Goal: Task Accomplishment & Management: Use online tool/utility

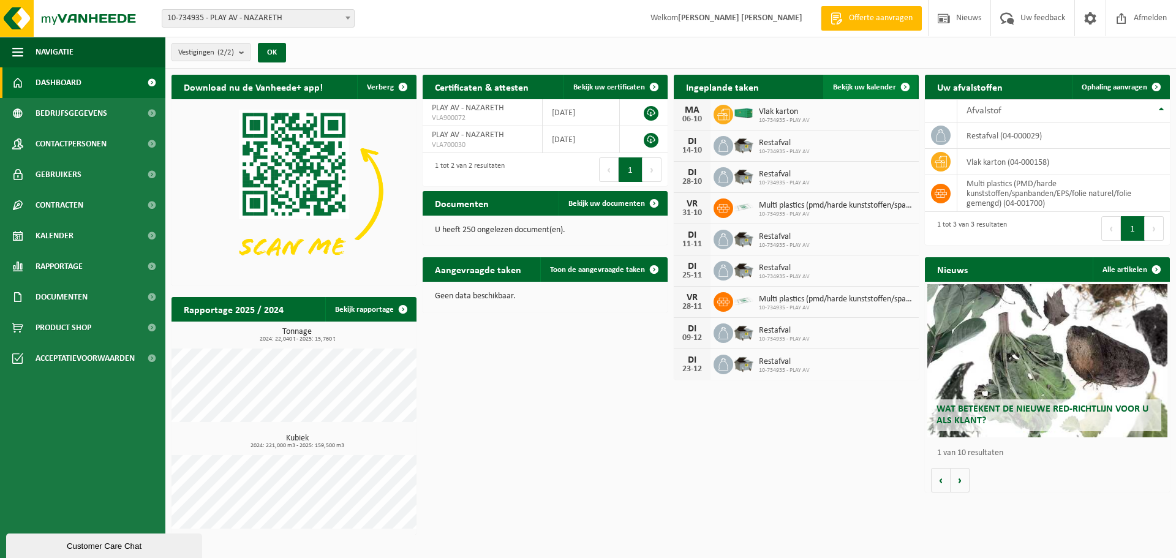
click at [882, 88] on span "Bekijk uw kalender" at bounding box center [864, 87] width 63 height 8
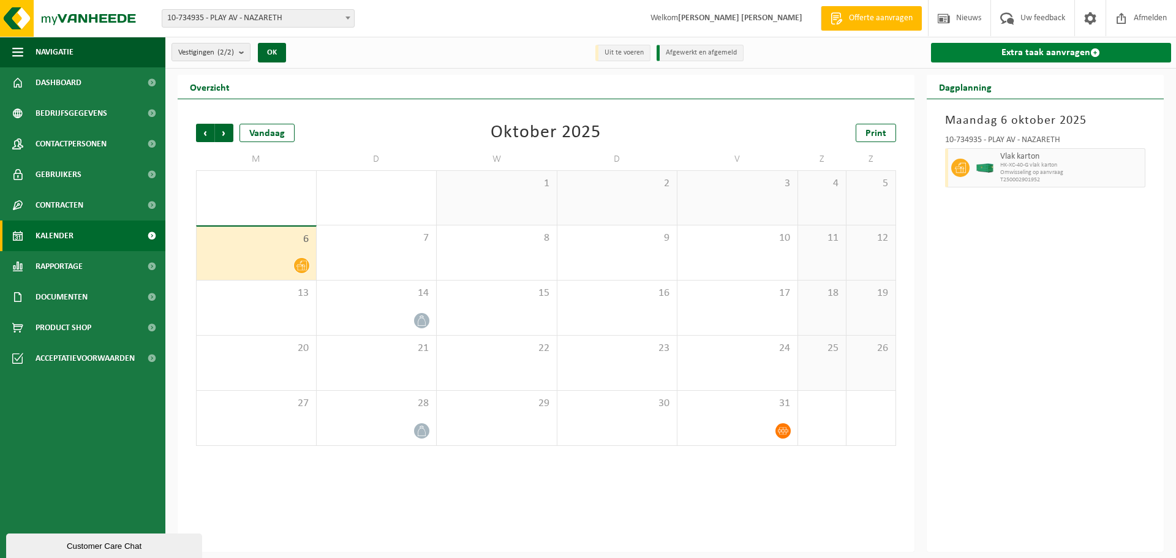
click at [1041, 55] on link "Extra taak aanvragen" at bounding box center [1051, 53] width 241 height 20
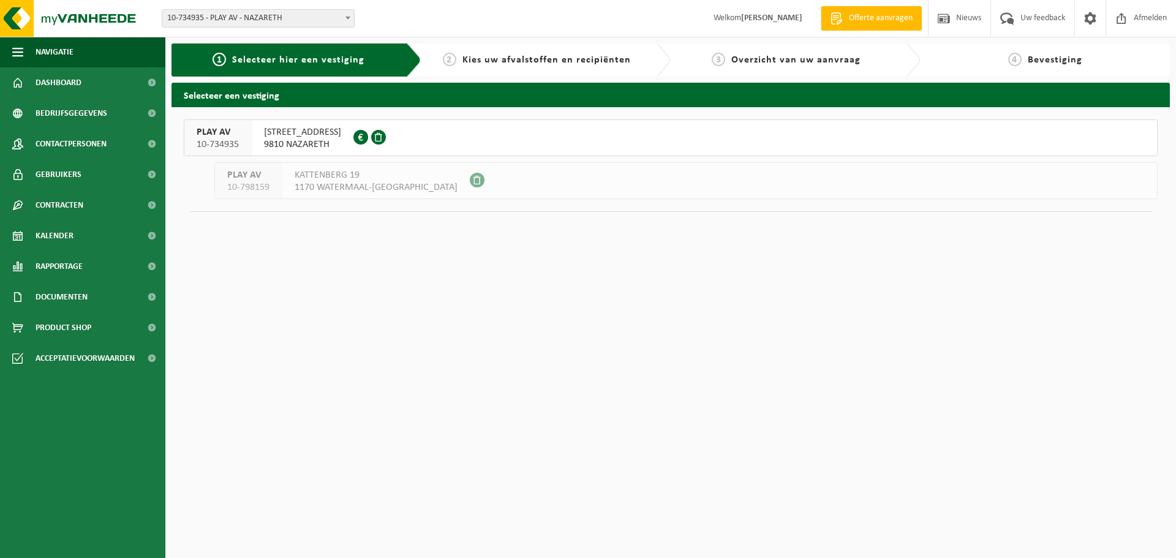
click at [319, 140] on span "9810 NAZARETH" at bounding box center [302, 144] width 77 height 12
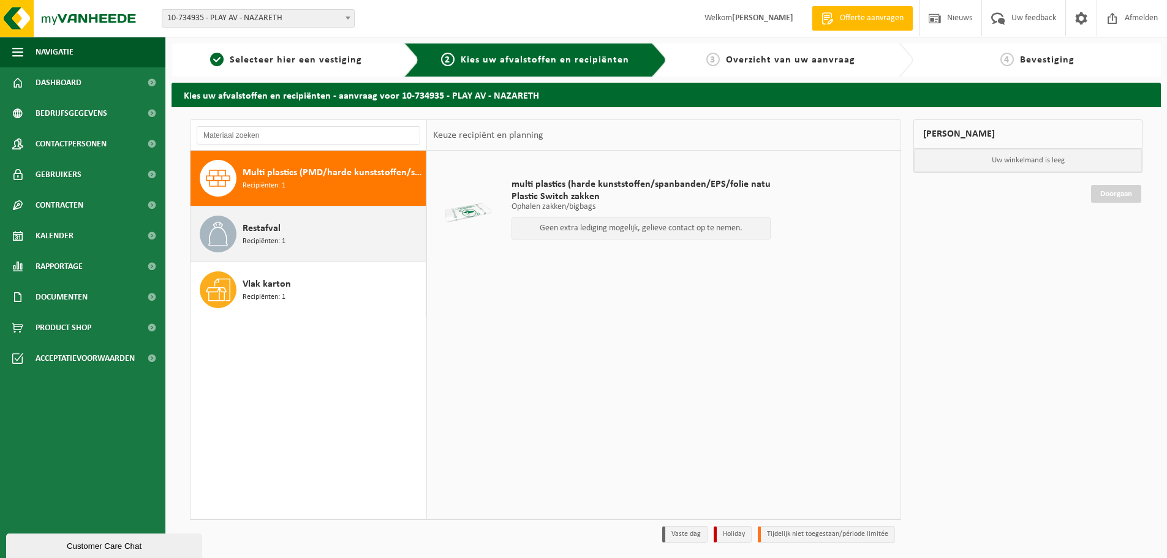
click at [248, 231] on span "Restafval" at bounding box center [262, 228] width 38 height 15
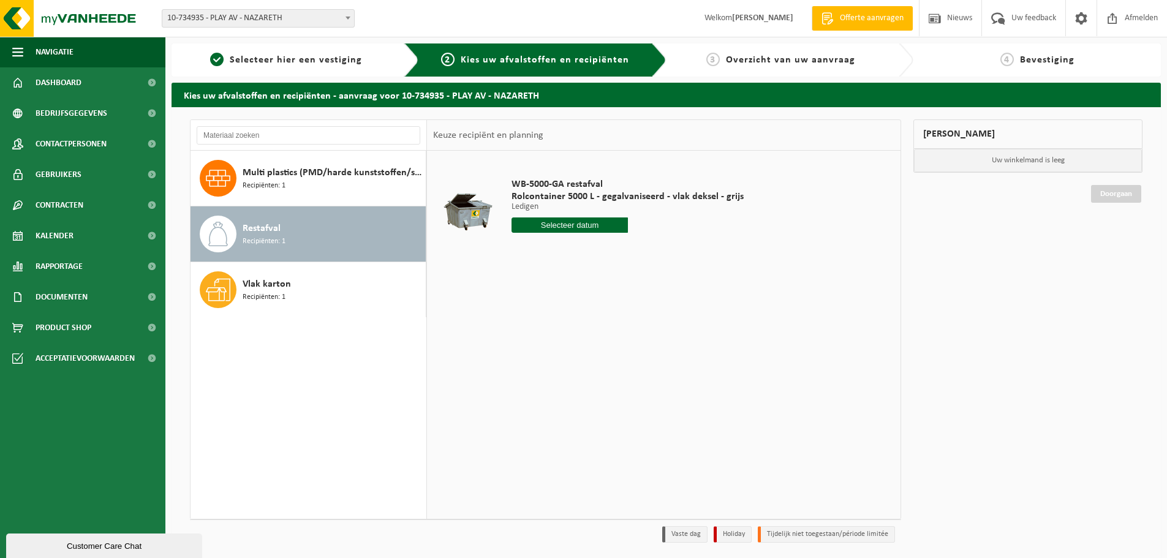
click at [564, 225] on input "text" at bounding box center [570, 224] width 116 height 15
click at [546, 317] on div "7" at bounding box center [544, 314] width 21 height 20
type input "Van 2025-10-07"
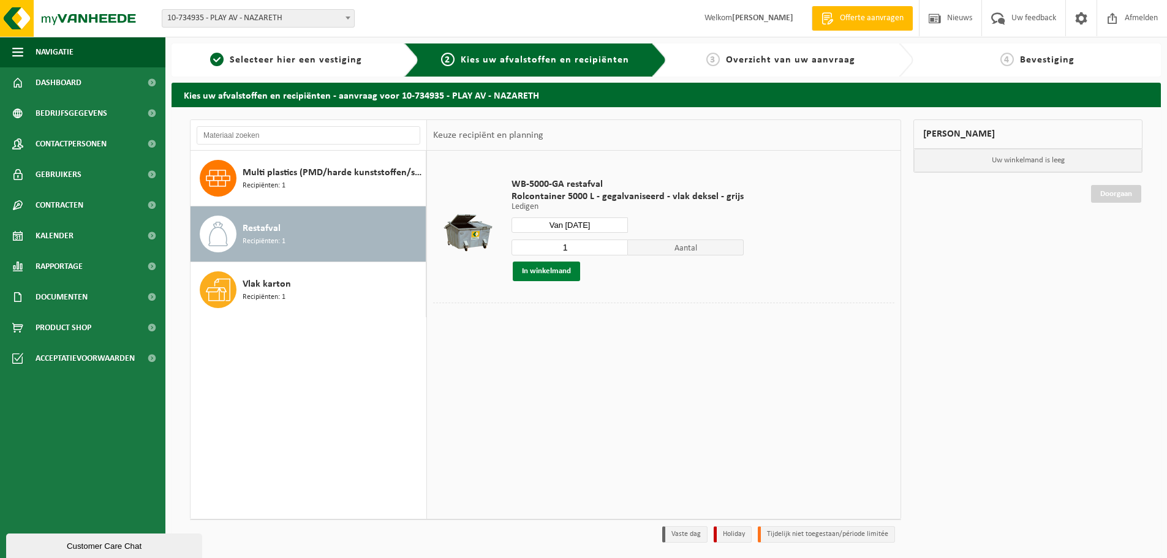
click at [542, 270] on button "In winkelmand" at bounding box center [546, 272] width 67 height 20
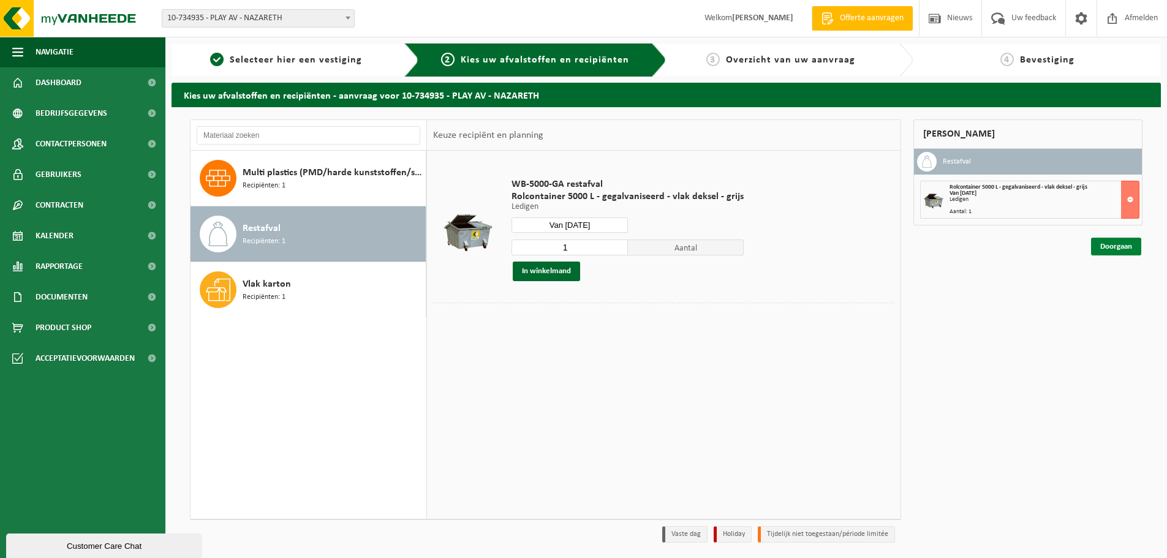
click at [1104, 244] on link "Doorgaan" at bounding box center [1116, 247] width 50 height 18
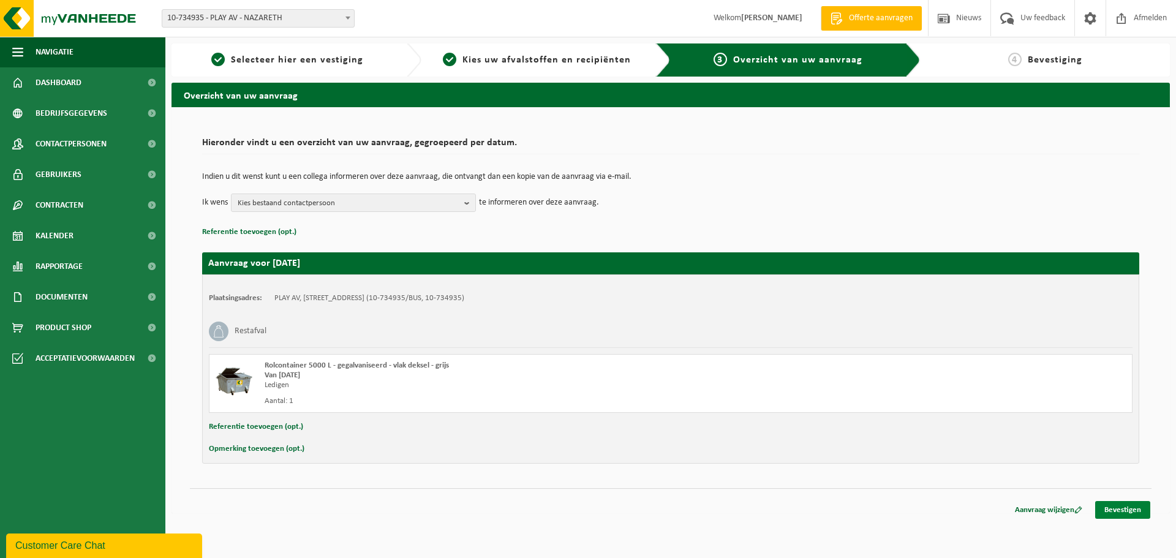
click at [1126, 508] on link "Bevestigen" at bounding box center [1122, 510] width 55 height 18
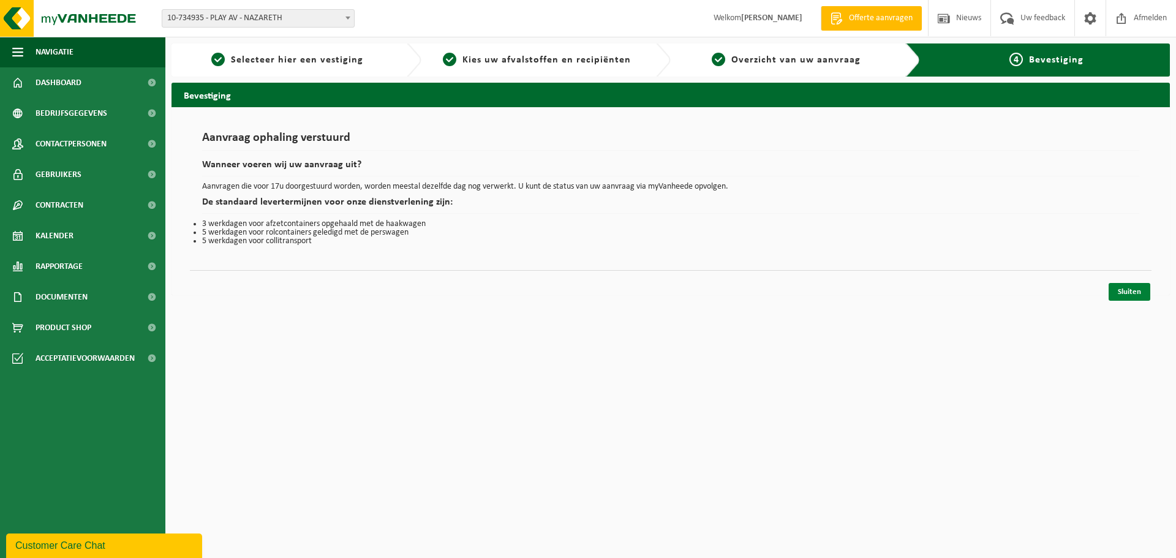
click at [1124, 295] on link "Sluiten" at bounding box center [1130, 292] width 42 height 18
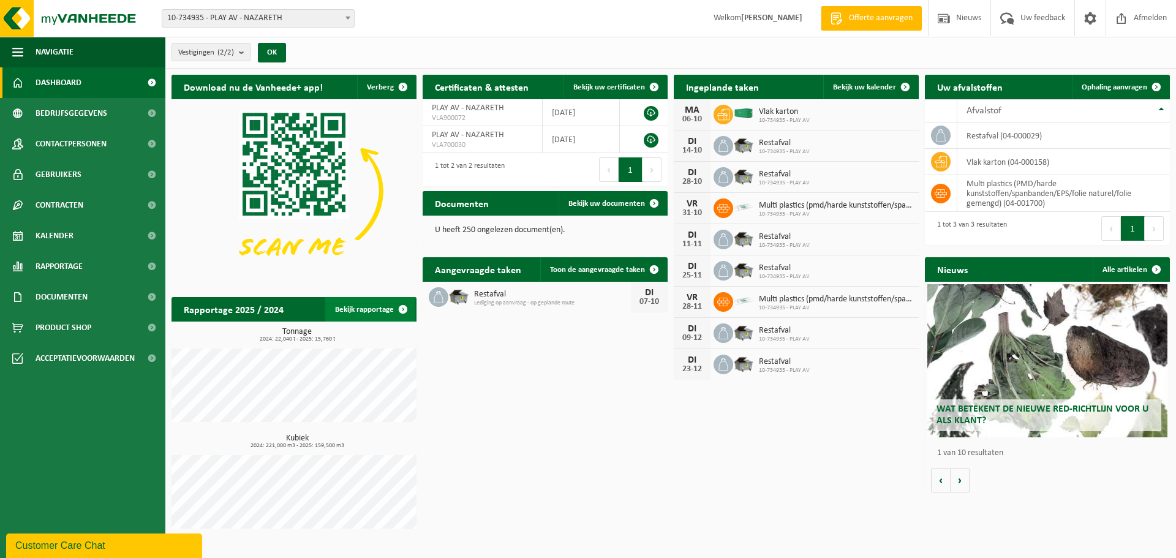
click at [370, 310] on link "Bekijk rapportage" at bounding box center [370, 309] width 90 height 25
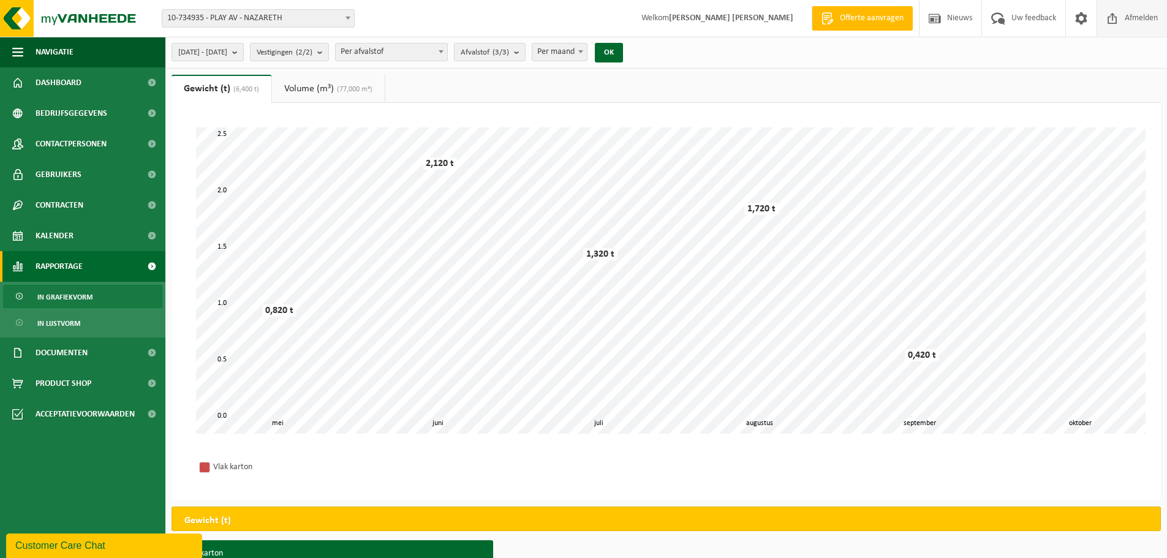
click at [1109, 14] on span at bounding box center [1112, 18] width 18 height 36
